Goal: Find specific page/section: Find specific page/section

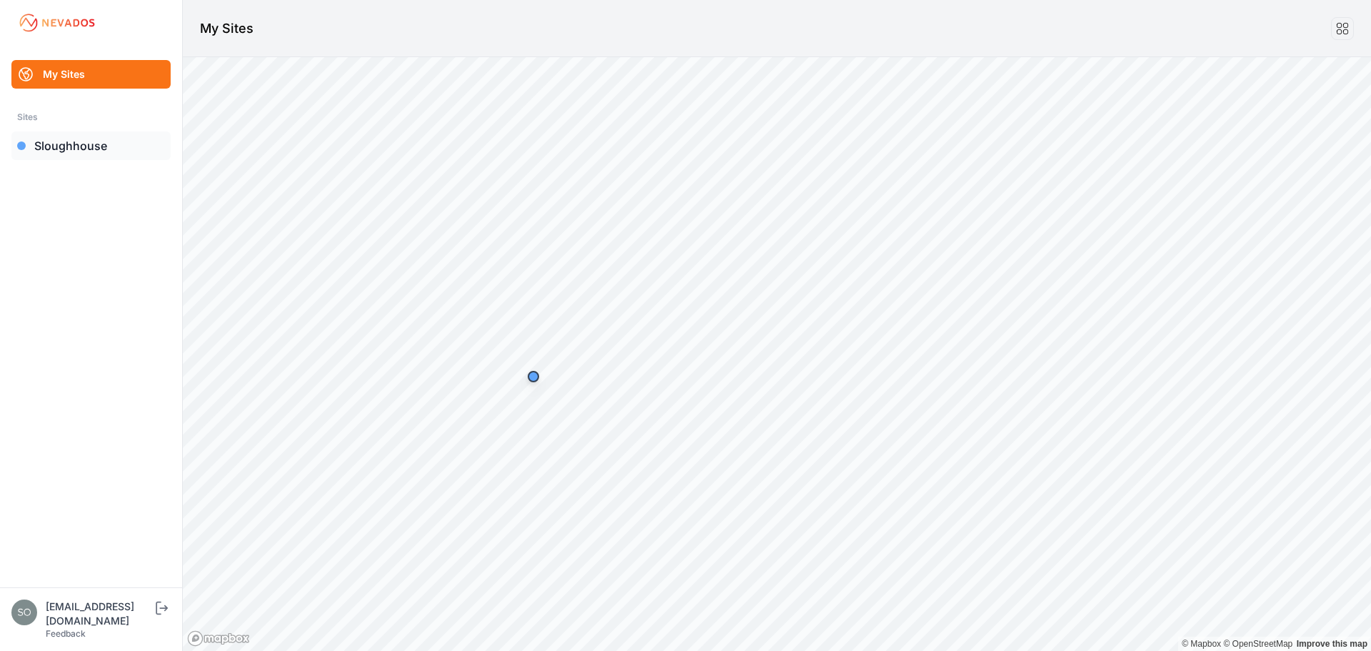
click at [91, 143] on link "Sloughhouse" at bounding box center [90, 145] width 159 height 29
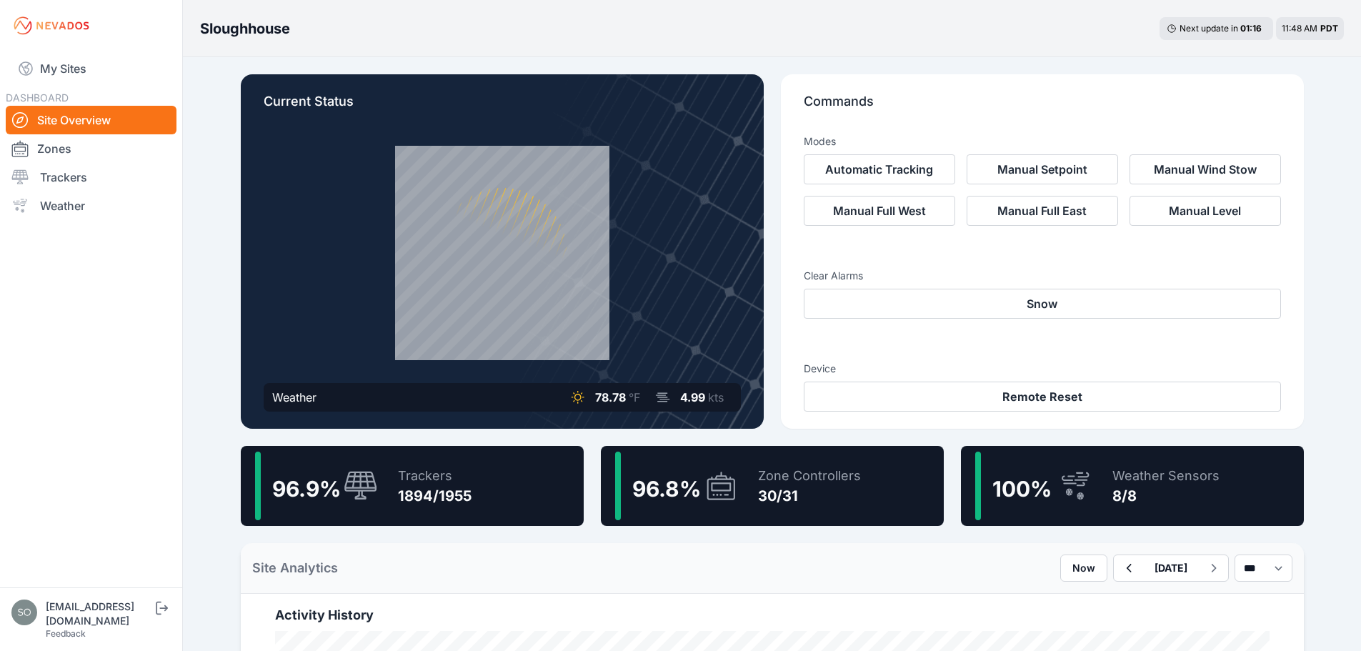
click at [883, 489] on div "96.8 % Zone Controllers 30/31" at bounding box center [772, 486] width 343 height 80
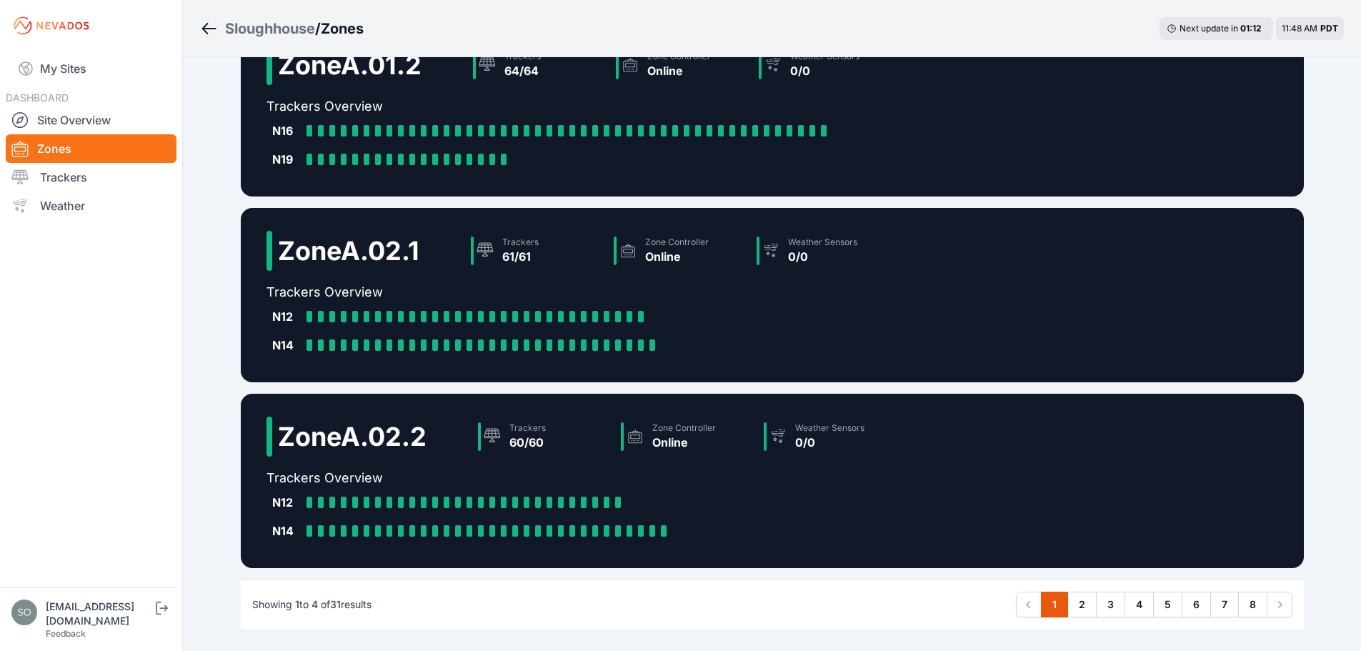
scroll to position [316, 0]
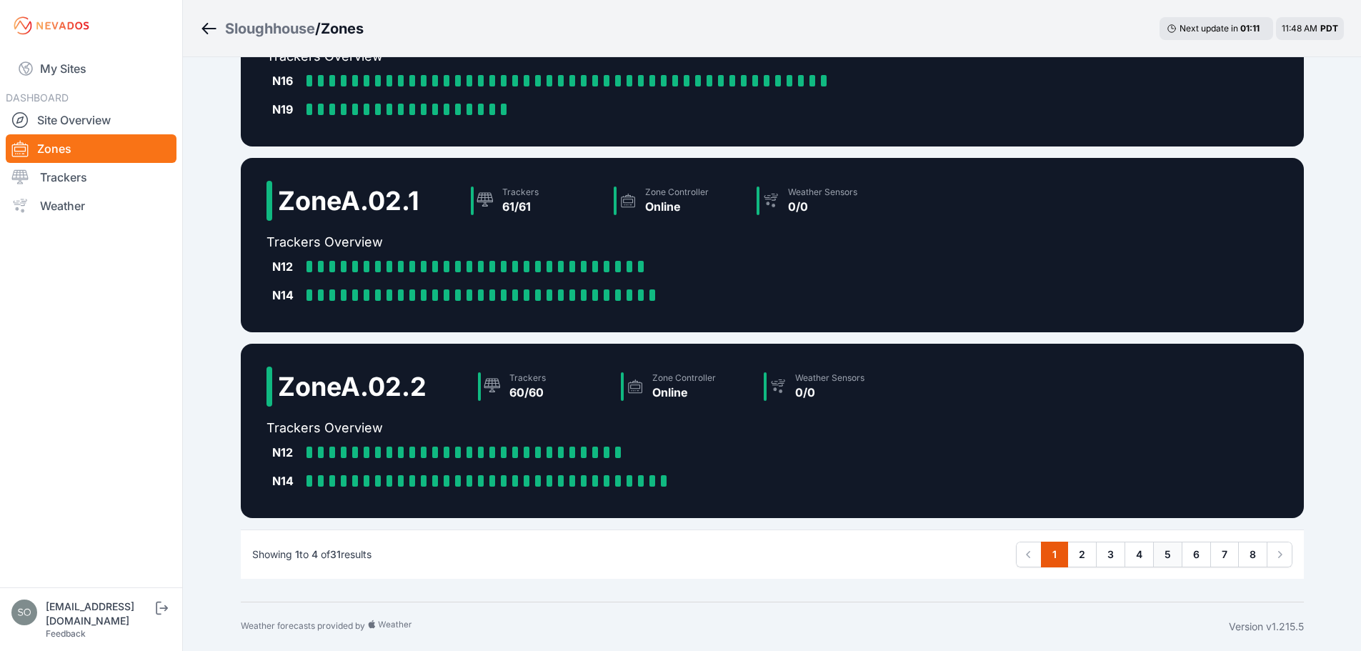
click at [1153, 554] on link "5" at bounding box center [1167, 554] width 29 height 26
click at [1139, 551] on link "4" at bounding box center [1138, 554] width 29 height 26
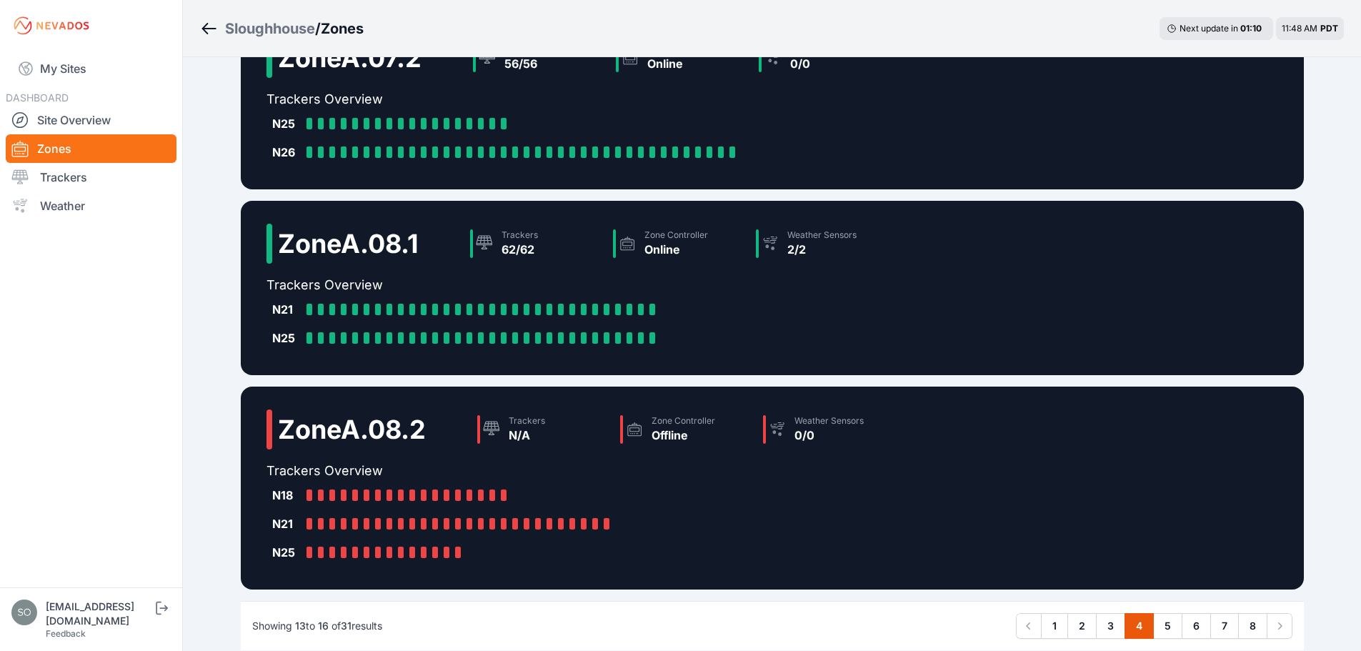
scroll to position [345, 0]
